Goal: Task Accomplishment & Management: Complete application form

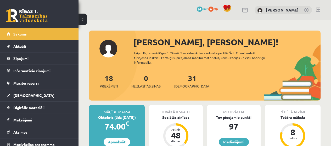
scroll to position [26, 0]
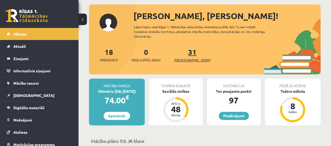
click at [182, 55] on link "31 Ieskaites" at bounding box center [192, 54] width 36 height 15
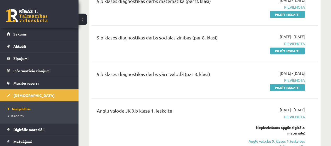
scroll to position [236, 0]
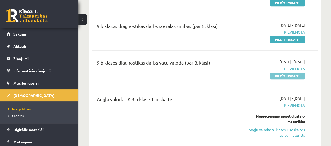
click at [277, 76] on link "Pildīt ieskaiti" at bounding box center [287, 76] width 35 height 7
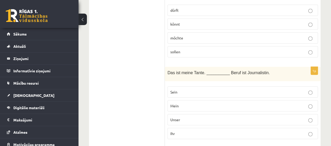
scroll to position [628, 0]
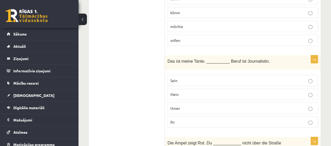
click at [205, 120] on p "Ihr" at bounding box center [242, 122] width 145 height 5
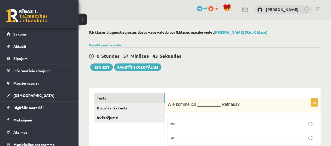
scroll to position [0, 0]
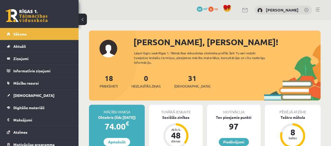
click at [188, 83] on div "31 Ieskaites" at bounding box center [192, 81] width 36 height 16
click at [187, 87] on span "[DEMOGRAPHIC_DATA]" at bounding box center [192, 86] width 36 height 5
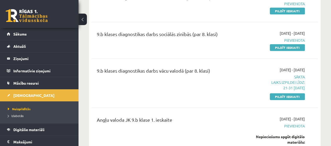
scroll to position [236, 0]
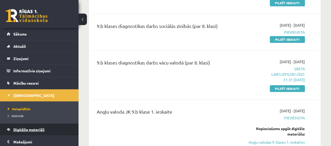
click at [43, 131] on span "Digitālie materiāli" at bounding box center [28, 129] width 31 height 5
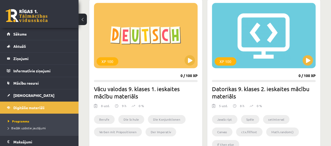
scroll to position [1152, 0]
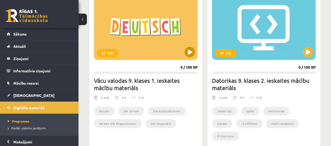
click at [176, 47] on div "XP 100" at bounding box center [146, 27] width 104 height 65
click at [184, 65] on div "0 / 100 XP" at bounding box center [189, 67] width 17 height 5
click at [158, 53] on div "XP 100" at bounding box center [146, 27] width 104 height 65
click at [110, 51] on div "XP 100" at bounding box center [108, 53] width 22 height 8
click at [124, 26] on div "XP 100" at bounding box center [146, 27] width 104 height 65
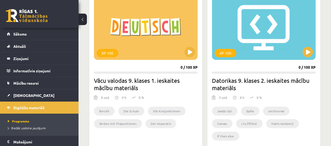
click at [158, 89] on h2 "Vācu valodas 9. klases 1. ieskaites mācību materiāls" at bounding box center [146, 84] width 104 height 15
click at [173, 81] on h2 "Vācu valodas 9. klases 1. ieskaites mācību materiāls" at bounding box center [146, 84] width 104 height 15
click at [181, 67] on div "0 / 100 XP" at bounding box center [189, 67] width 17 height 5
click at [158, 45] on div "XP 100" at bounding box center [146, 27] width 104 height 65
click at [28, 34] on link "Sākums" at bounding box center [39, 34] width 65 height 12
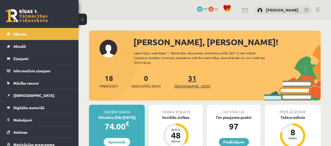
click at [189, 85] on span "[DEMOGRAPHIC_DATA]" at bounding box center [192, 86] width 36 height 5
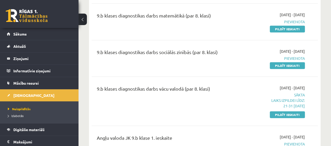
scroll to position [236, 0]
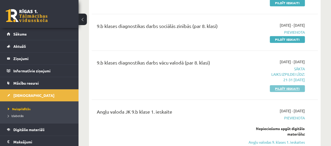
click at [299, 90] on link "Pildīt ieskaiti" at bounding box center [287, 88] width 35 height 7
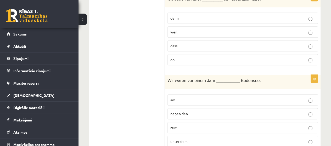
scroll to position [1204, 0]
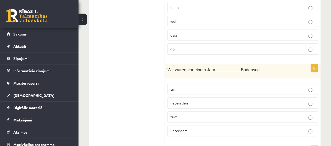
click at [311, 111] on label "zum" at bounding box center [243, 116] width 150 height 11
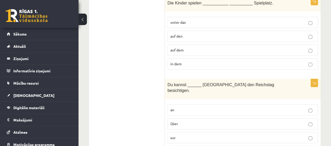
scroll to position [1361, 0]
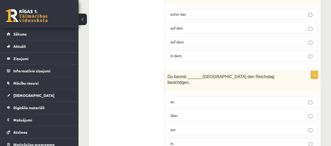
click at [311, 124] on label "vor" at bounding box center [243, 129] width 150 height 11
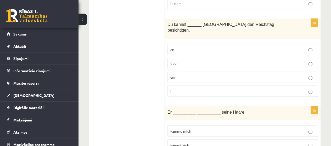
scroll to position [1440, 0]
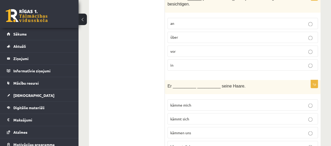
click at [311, 141] on label "kämmst dich" at bounding box center [243, 146] width 150 height 11
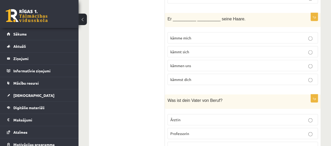
scroll to position [1518, 0]
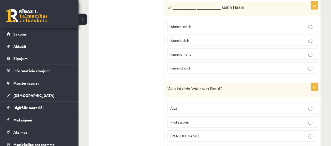
click at [307, 106] on p "Ärztin" at bounding box center [242, 108] width 145 height 5
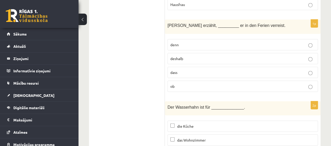
scroll to position [1671, 0]
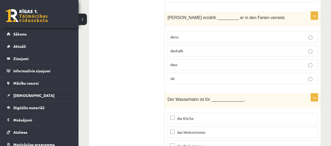
click at [174, 130] on p "das Wohnzimmer" at bounding box center [242, 132] width 145 height 5
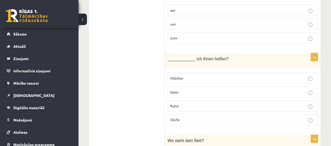
scroll to position [127, 0]
click at [309, 76] on p "Möchte" at bounding box center [242, 78] width 145 height 5
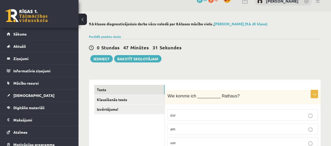
scroll to position [0, 0]
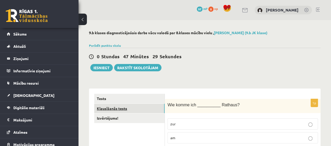
click at [153, 107] on link "Klausīšanās tests" at bounding box center [129, 109] width 70 height 10
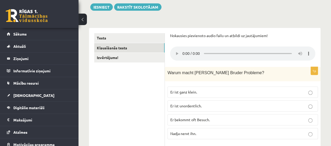
scroll to position [8, 0]
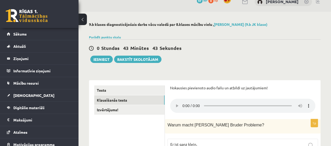
drag, startPoint x: 317, startPoint y: 36, endPoint x: 316, endPoint y: 39, distance: 3.1
click at [317, 36] on div "Parādīt punktu skalu Atzīme No Līdz 1 0 5 2 6 8 3 9 11 4 12 14 5 15 17 6 18 20 …" at bounding box center [205, 37] width 232 height 5
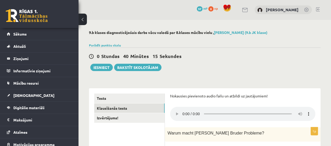
scroll to position [0, 0]
click at [123, 116] on link "Izvērtējums!" at bounding box center [129, 119] width 70 height 10
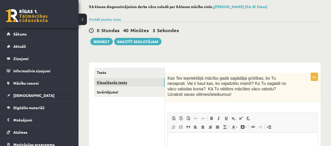
click at [120, 81] on link "Klausīšanās tests" at bounding box center [129, 83] width 70 height 10
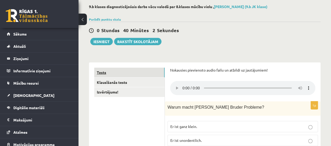
click at [121, 74] on link "Tests" at bounding box center [129, 73] width 70 height 10
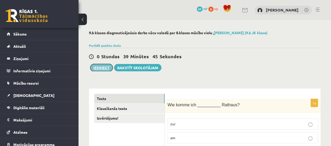
click at [104, 66] on button "Iesniegt" at bounding box center [101, 67] width 23 height 7
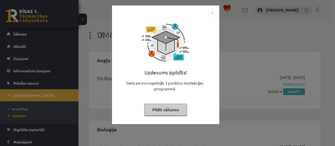
click at [170, 109] on button "Pildīt nākamo" at bounding box center [165, 110] width 43 height 12
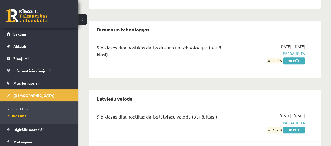
scroll to position [161, 0]
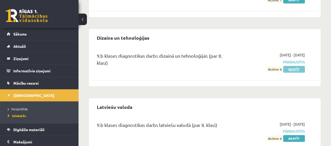
click at [292, 71] on link "Skatīt" at bounding box center [294, 69] width 22 height 7
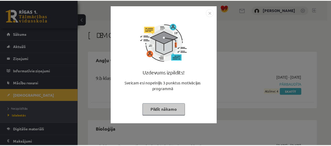
scroll to position [161, 0]
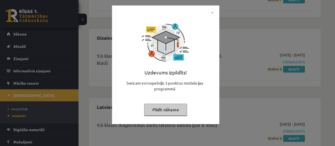
click at [212, 14] on img "Close" at bounding box center [212, 13] width 8 height 8
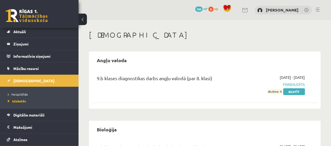
scroll to position [26, 0]
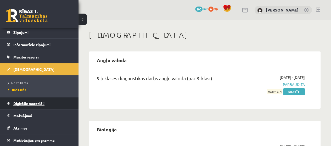
click at [36, 101] on link "Digitālie materiāli" at bounding box center [39, 104] width 65 height 12
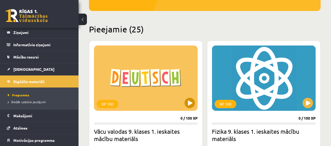
scroll to position [157, 0]
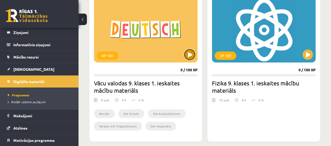
click at [187, 56] on button at bounding box center [190, 54] width 10 height 10
click at [161, 47] on div "XP 100" at bounding box center [146, 29] width 104 height 65
click at [172, 28] on div "XP 100" at bounding box center [146, 29] width 104 height 65
click at [159, 60] on div "XP 100" at bounding box center [146, 29] width 104 height 65
click at [170, 87] on h2 "Vācu valodas 9. klases 1. ieskaites mācību materiāls" at bounding box center [146, 87] width 104 height 15
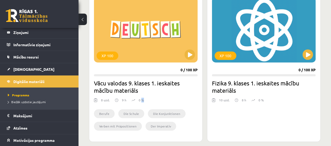
click at [142, 101] on p "0 %" at bounding box center [141, 100] width 5 height 5
click at [180, 90] on h2 "Vācu valodas 9. klases 1. ieskaites mācību materiāls" at bounding box center [146, 87] width 104 height 15
click at [157, 43] on div "XP 100" at bounding box center [146, 29] width 104 height 65
click at [105, 115] on li "Berufe" at bounding box center [104, 113] width 21 height 9
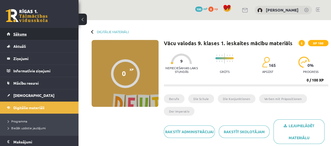
click at [38, 39] on link "Sākums" at bounding box center [39, 34] width 65 height 12
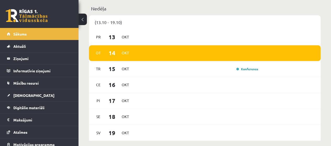
scroll to position [366, 0]
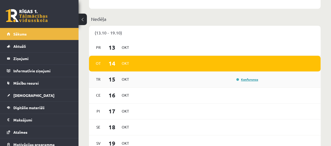
click at [237, 79] on link "Konference" at bounding box center [247, 79] width 22 height 4
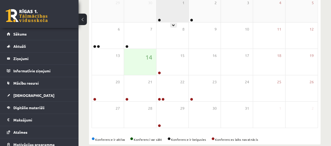
scroll to position [103, 0]
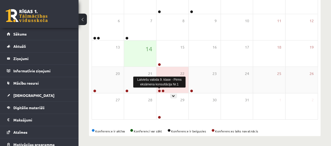
click at [159, 90] on link at bounding box center [159, 91] width 3 height 3
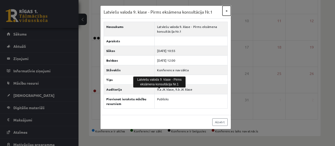
click at [226, 10] on button "×" at bounding box center [226, 11] width 8 height 10
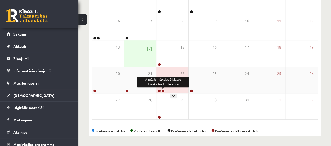
click at [163, 90] on link at bounding box center [162, 91] width 3 height 3
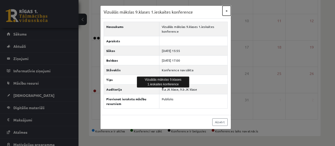
click at [226, 13] on button "×" at bounding box center [226, 11] width 8 height 10
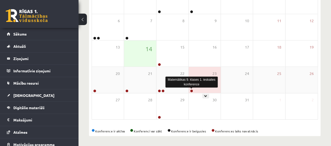
click at [191, 91] on link at bounding box center [191, 91] width 3 height 3
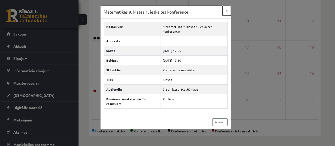
click at [227, 11] on button "×" at bounding box center [226, 11] width 8 height 10
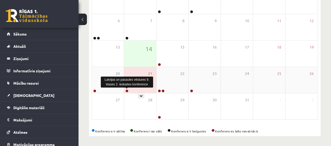
click at [127, 90] on link at bounding box center [126, 91] width 3 height 3
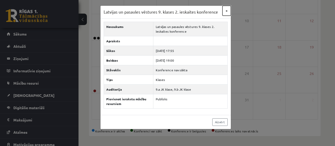
click at [228, 10] on button "×" at bounding box center [226, 11] width 8 height 10
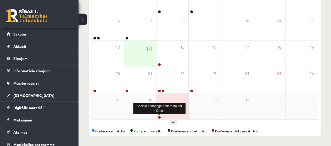
click at [160, 117] on link at bounding box center [159, 117] width 3 height 3
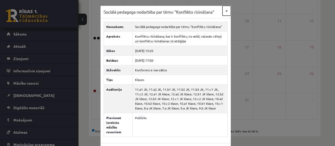
click at [225, 10] on button "×" at bounding box center [226, 11] width 8 height 10
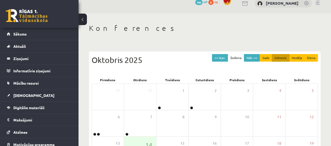
scroll to position [0, 0]
